Goal: Transaction & Acquisition: Subscribe to service/newsletter

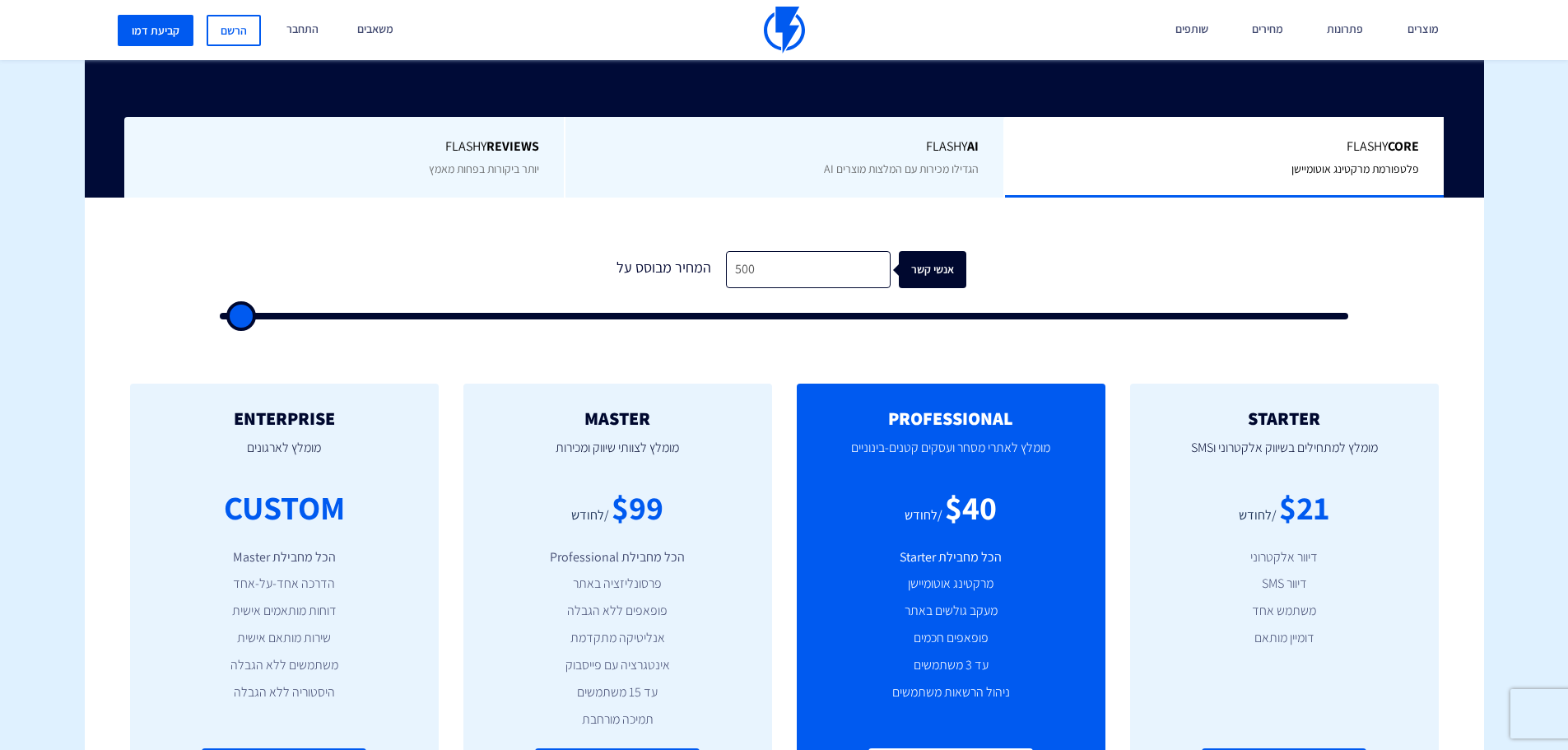
scroll to position [412, 0]
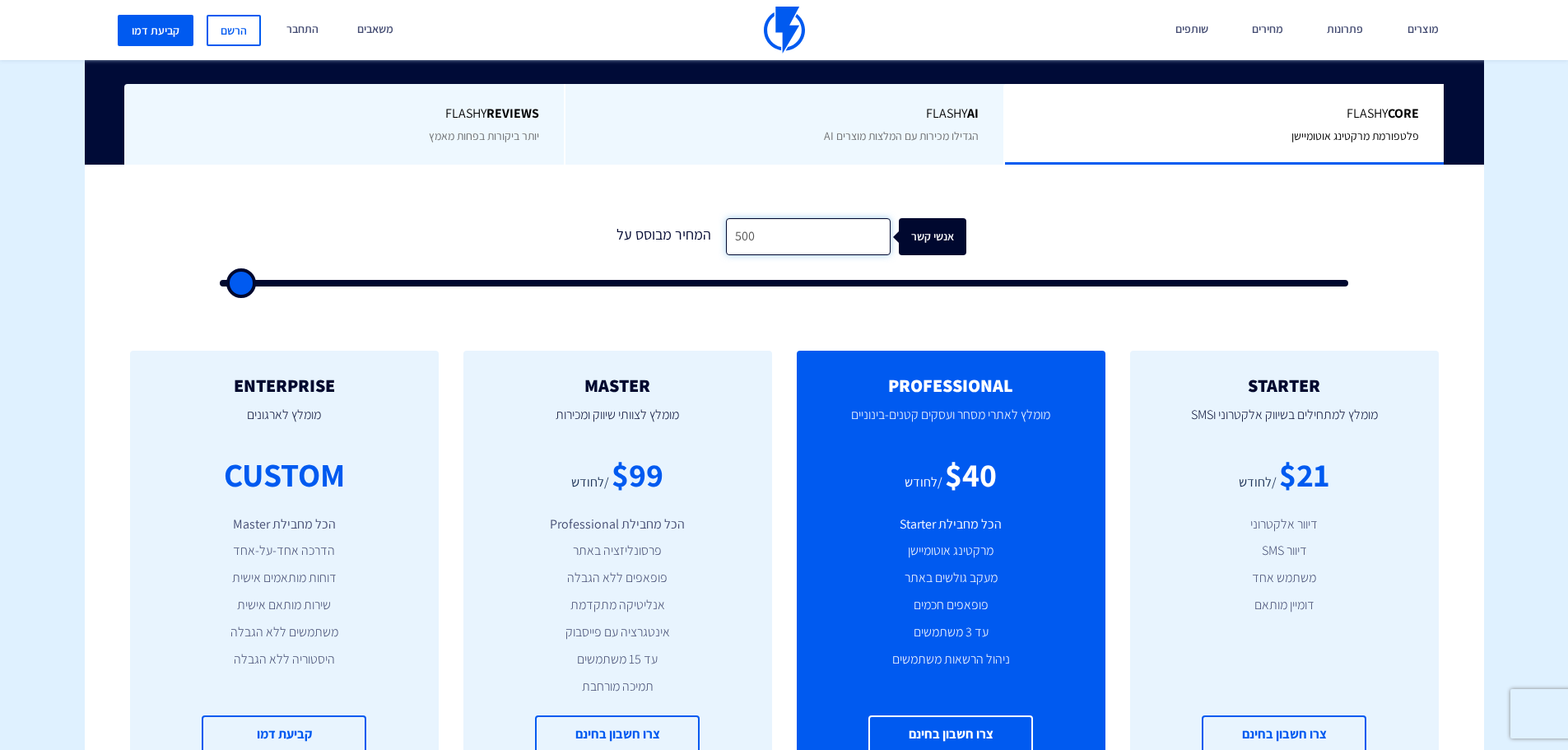
click at [807, 249] on input "500" at bounding box center [808, 236] width 164 height 37
type input "3"
type input "500"
type input "38"
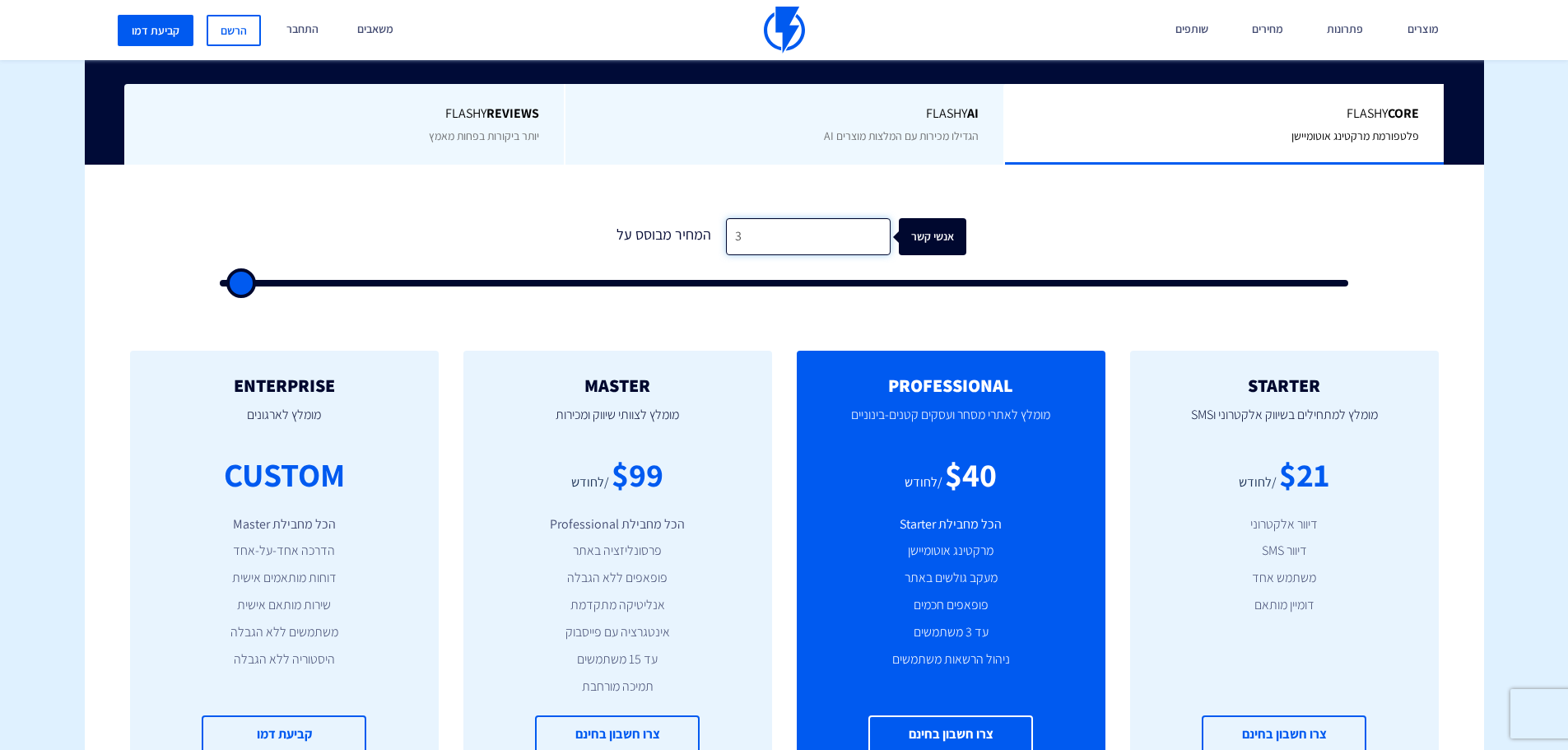
type input "500"
type input "380"
type input "500"
type input "3,800"
type input "4000"
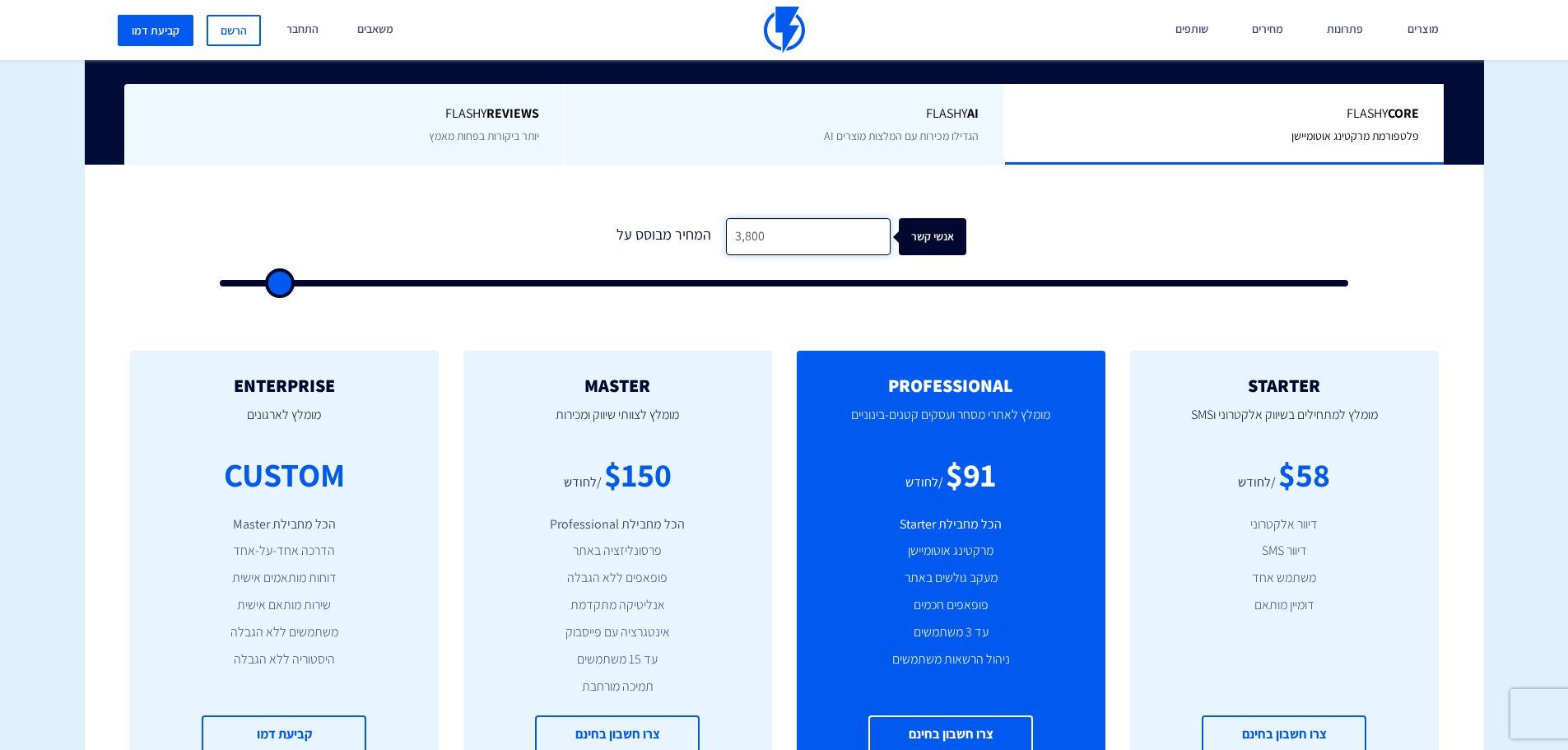
type input "38,000"
type input "38000"
type input "38,000"
click at [638, 558] on li "פרסונליזציה באתר" at bounding box center [617, 551] width 259 height 19
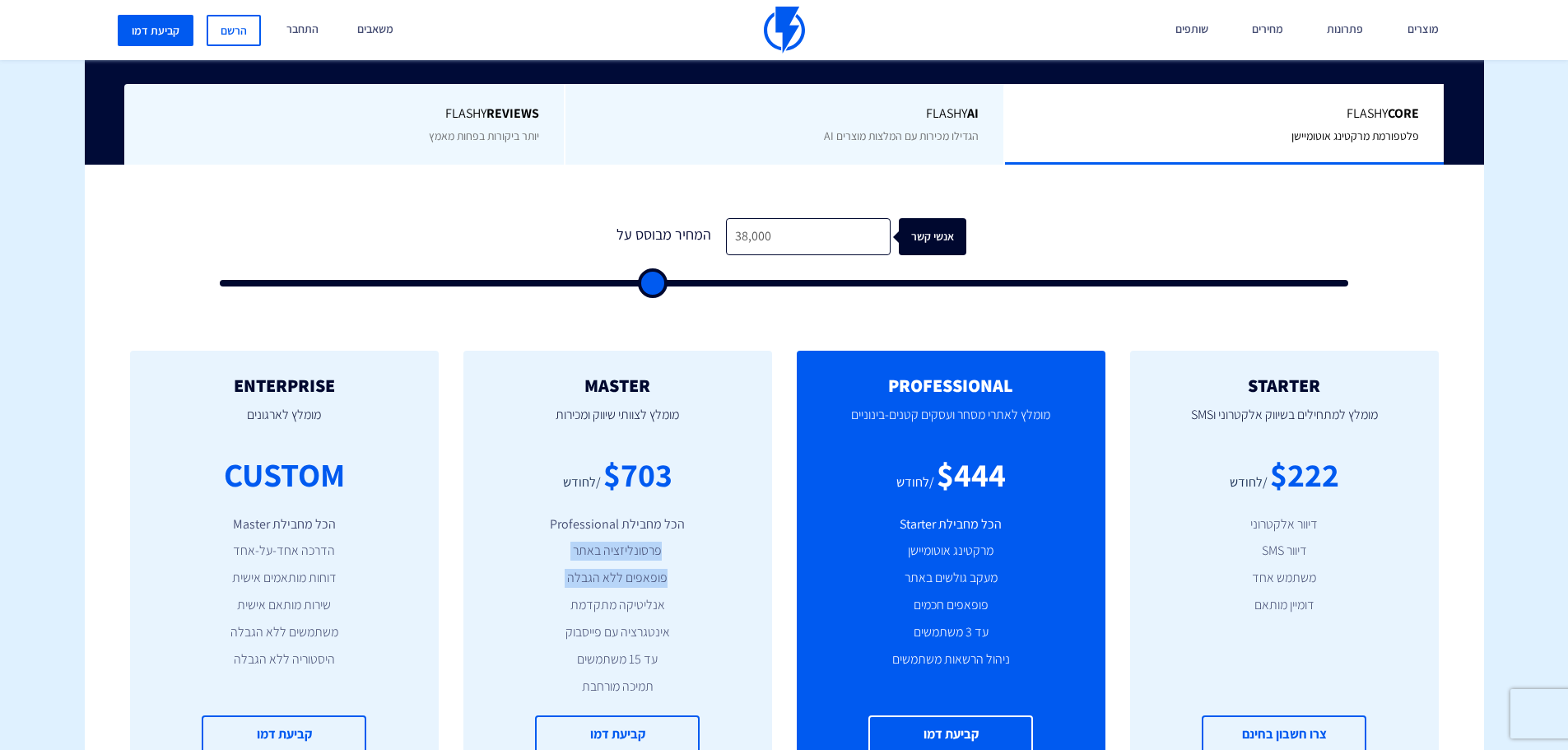
drag, startPoint x: 638, startPoint y: 558, endPoint x: 637, endPoint y: 586, distance: 28.0
click at [637, 586] on ul "הכל מחבילת Professional פרסונליזציה באתר פופאפים ללא הגבלה אנליטיקה מתקדמת אינט…" at bounding box center [617, 606] width 259 height 181
click at [637, 586] on li "פופאפים ללא הגבלה" at bounding box center [617, 578] width 259 height 19
drag, startPoint x: 637, startPoint y: 586, endPoint x: 637, endPoint y: 626, distance: 40.0
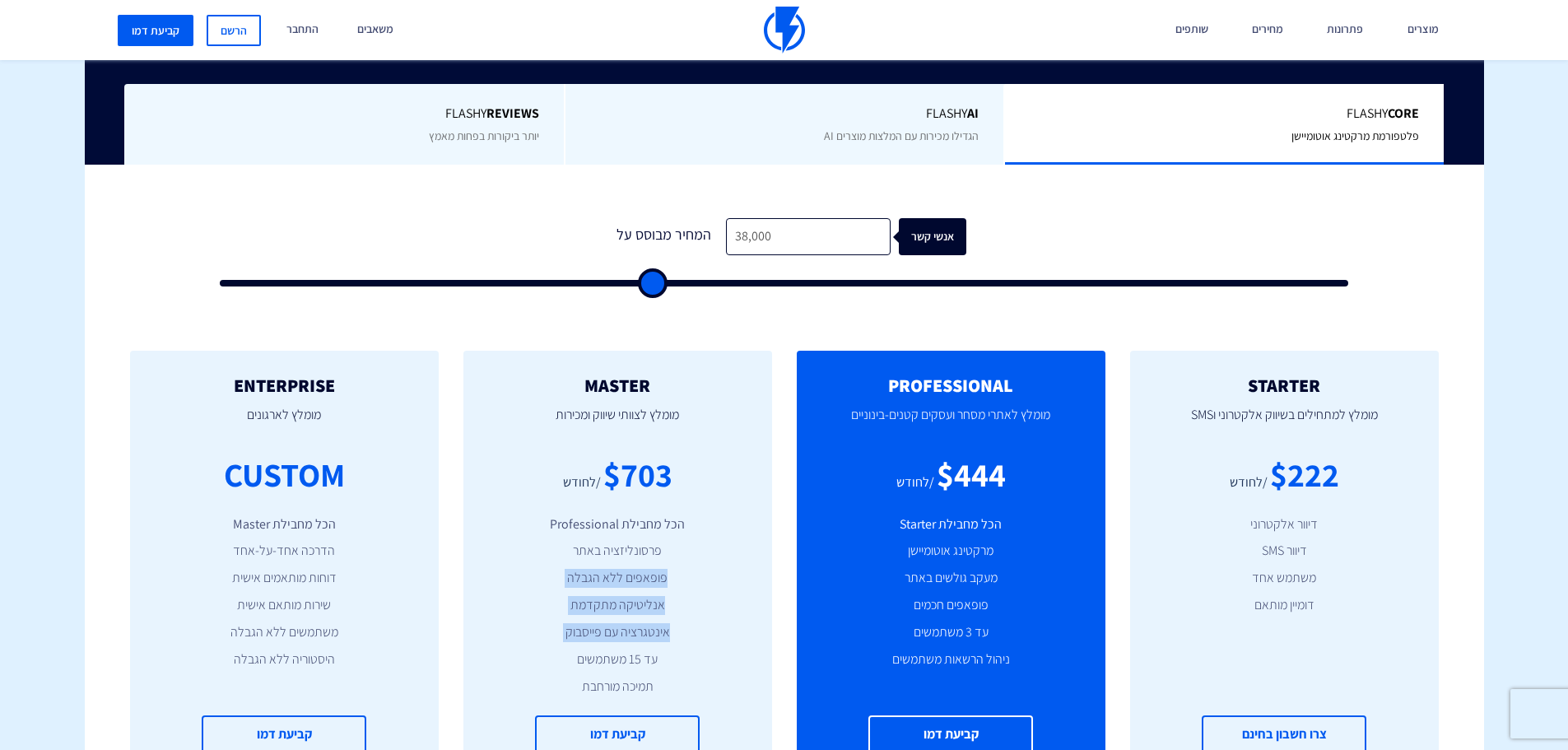
click at [637, 626] on ul "הכל מחבילת Professional פרסונליזציה באתר פופאפים ללא הגבלה אנליטיקה מתקדמת אינט…" at bounding box center [617, 606] width 259 height 181
click at [637, 626] on li "אינטגרציה עם פייסבוק" at bounding box center [617, 633] width 259 height 19
drag, startPoint x: 637, startPoint y: 626, endPoint x: 637, endPoint y: 609, distance: 17.0
click at [637, 609] on ul "הכל מחבילת Professional פרסונליזציה באתר פופאפים ללא הגבלה אנליטיקה מתקדמת אינט…" at bounding box center [617, 606] width 259 height 181
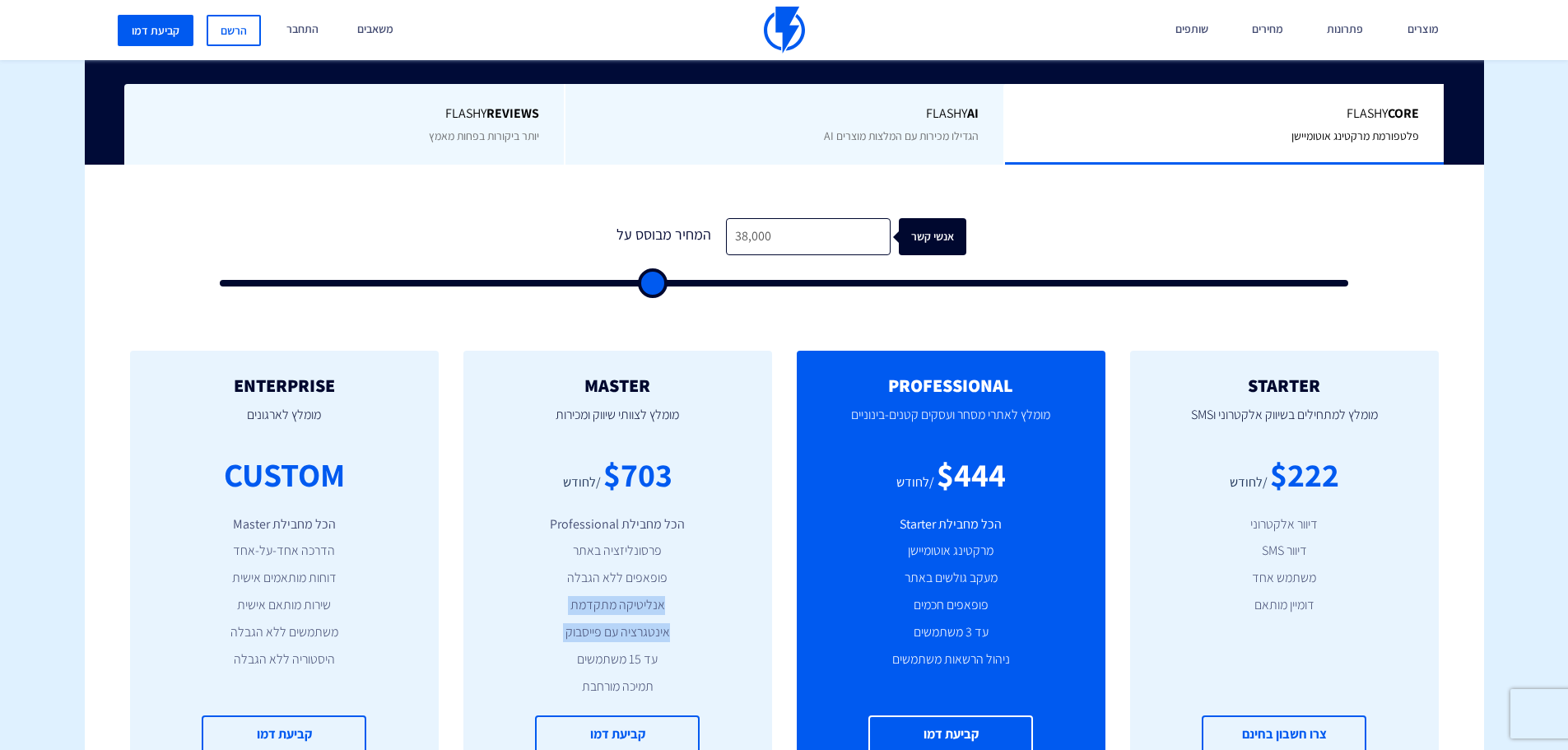
click at [637, 609] on li "אנליטיקה מתקדמת" at bounding box center [617, 605] width 259 height 19
drag, startPoint x: 637, startPoint y: 609, endPoint x: 634, endPoint y: 657, distance: 48.1
click at [634, 657] on ul "הכל מחבילת Professional פרסונליזציה באתר פופאפים ללא הגבלה אנליטיקה מתקדמת אינט…" at bounding box center [617, 606] width 259 height 181
click at [634, 657] on li "עד 15 משתמשים" at bounding box center [617, 660] width 259 height 19
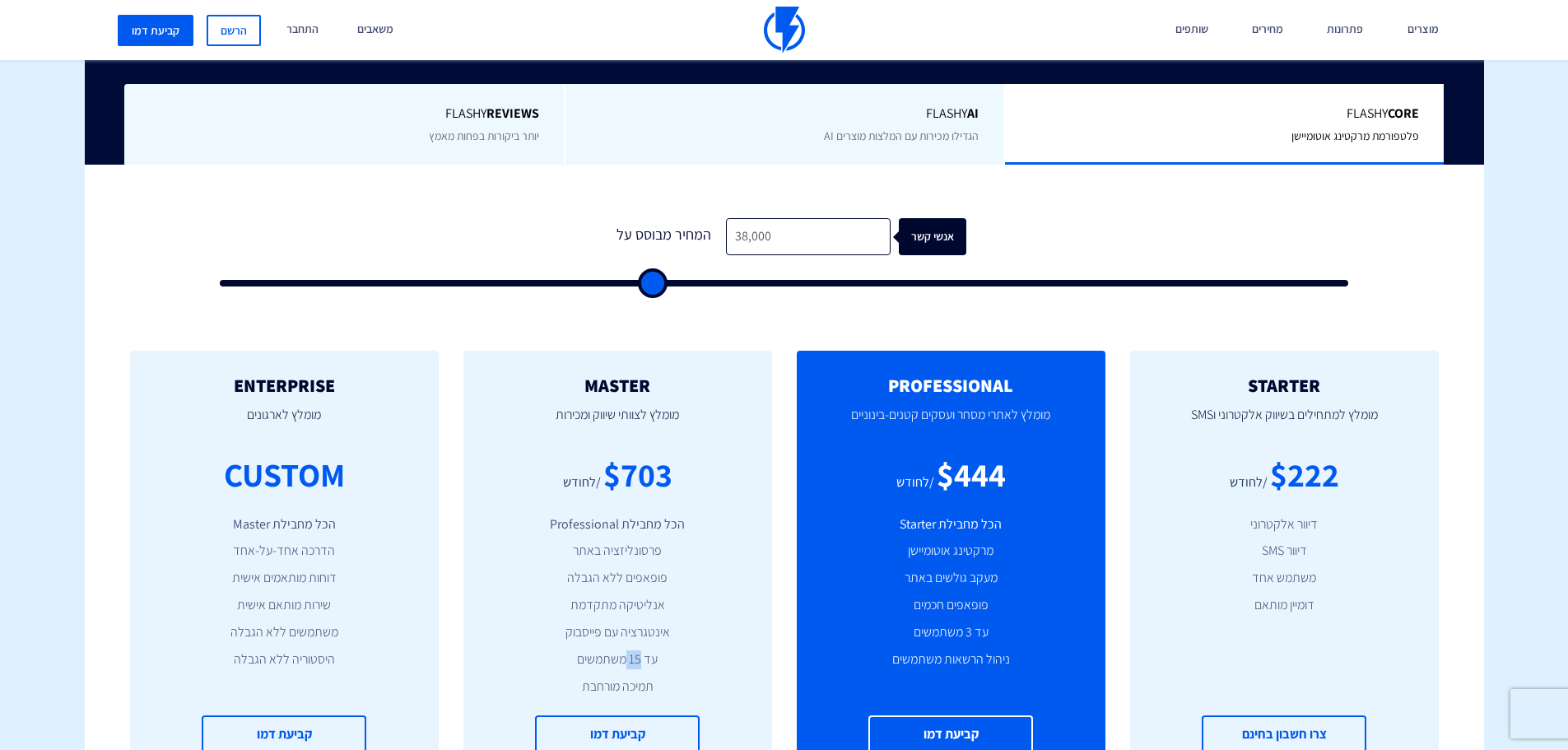
click at [634, 657] on li "עד 15 משתמשים" at bounding box center [617, 660] width 259 height 19
drag, startPoint x: 634, startPoint y: 657, endPoint x: 634, endPoint y: 682, distance: 25.0
click at [634, 682] on ul "הכל מחבילת Professional פרסונליזציה באתר פופאפים ללא הגבלה אנליטיקה מתקדמת אינט…" at bounding box center [617, 606] width 259 height 181
click at [634, 682] on li "תמיכה מורחבת" at bounding box center [617, 687] width 259 height 19
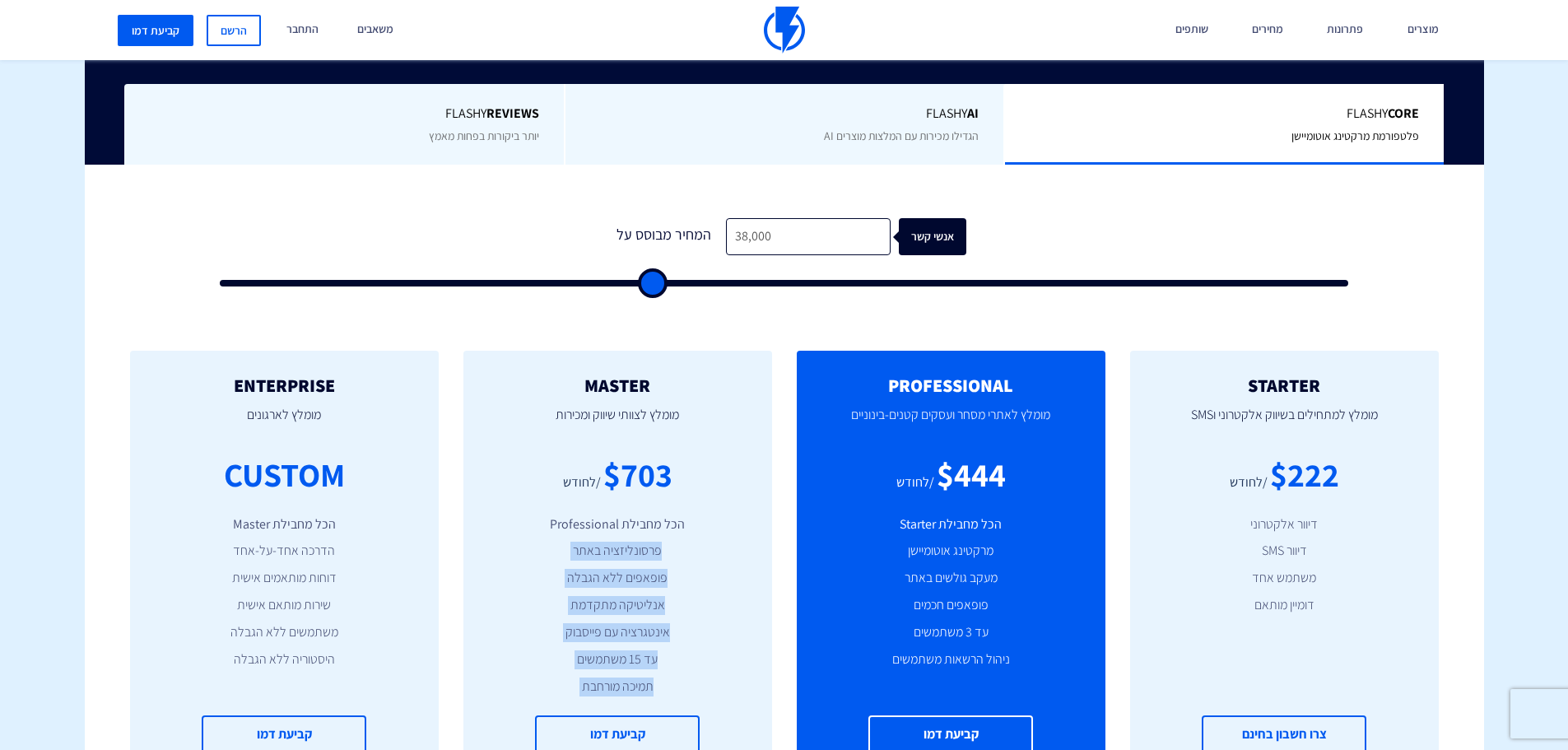
drag, startPoint x: 634, startPoint y: 682, endPoint x: 661, endPoint y: 538, distance: 146.5
click at [661, 538] on ul "הכל מחבילת Professional פרסונליזציה באתר פופאפים ללא הגבלה אנליטיקה מתקדמת אינט…" at bounding box center [617, 606] width 259 height 181
click at [961, 123] on span "Flashy AI" at bounding box center [784, 114] width 389 height 19
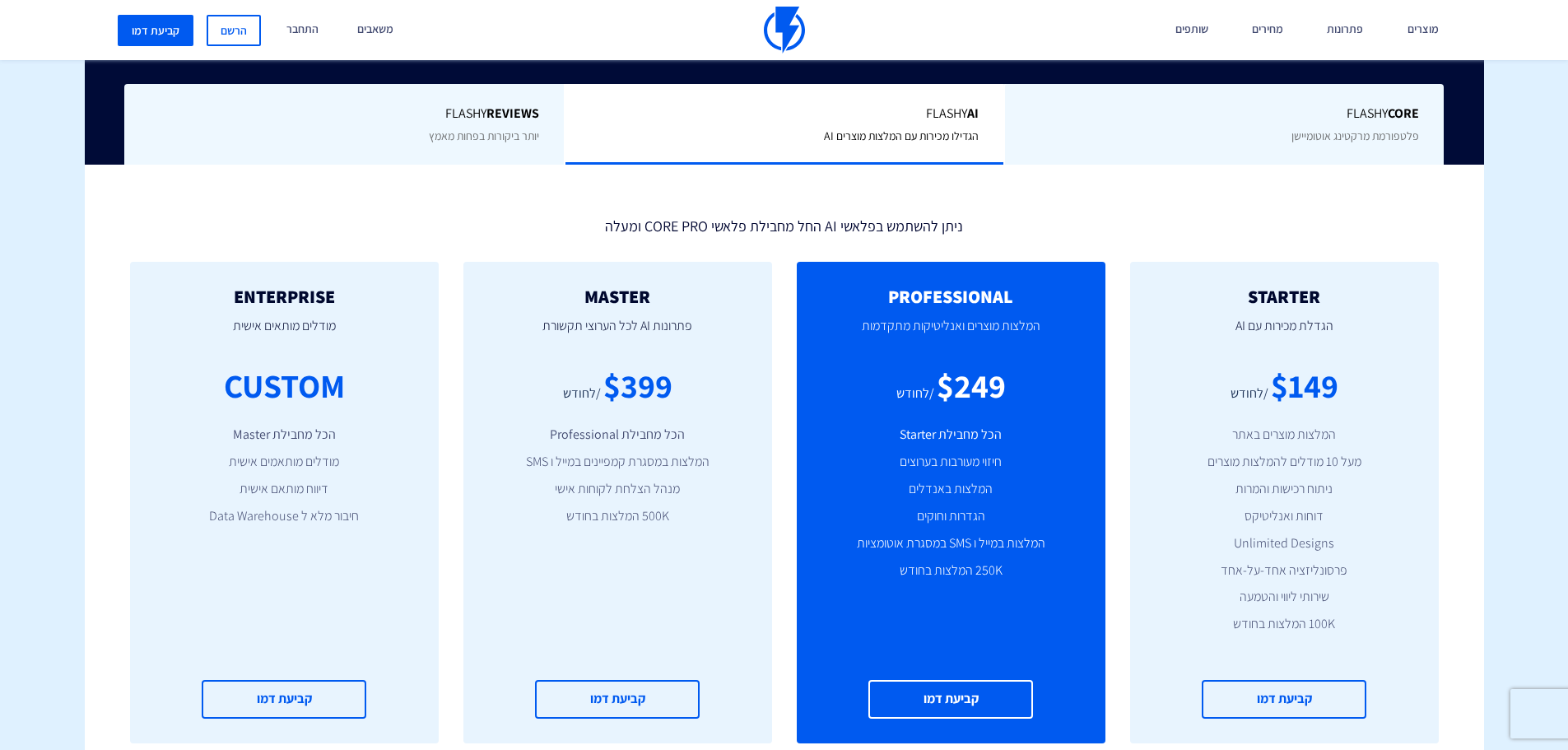
click at [521, 116] on b "REVIEWS" at bounding box center [512, 113] width 52 height 17
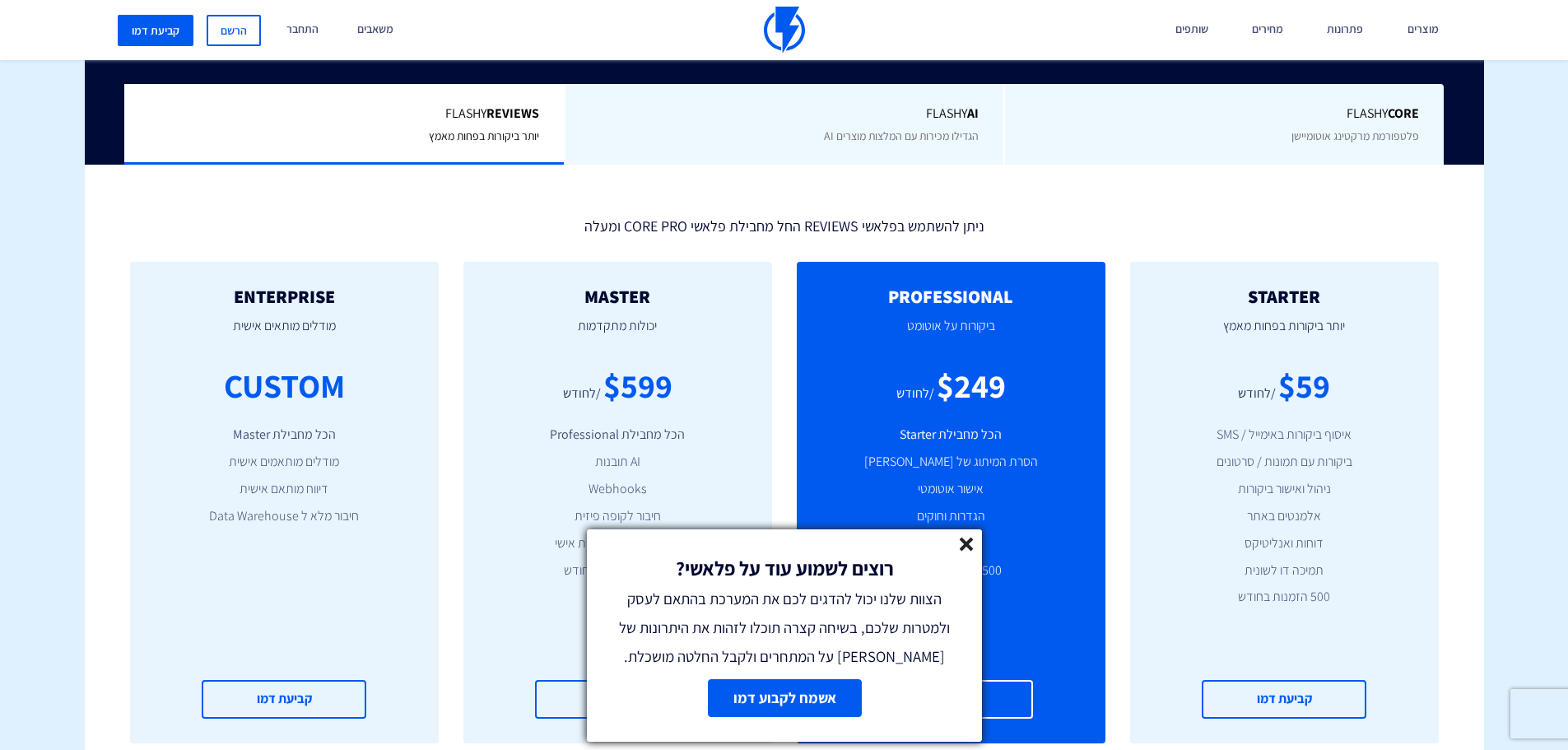
click at [969, 543] on line at bounding box center [966, 544] width 12 height 12
